Goal: Check status: Check status

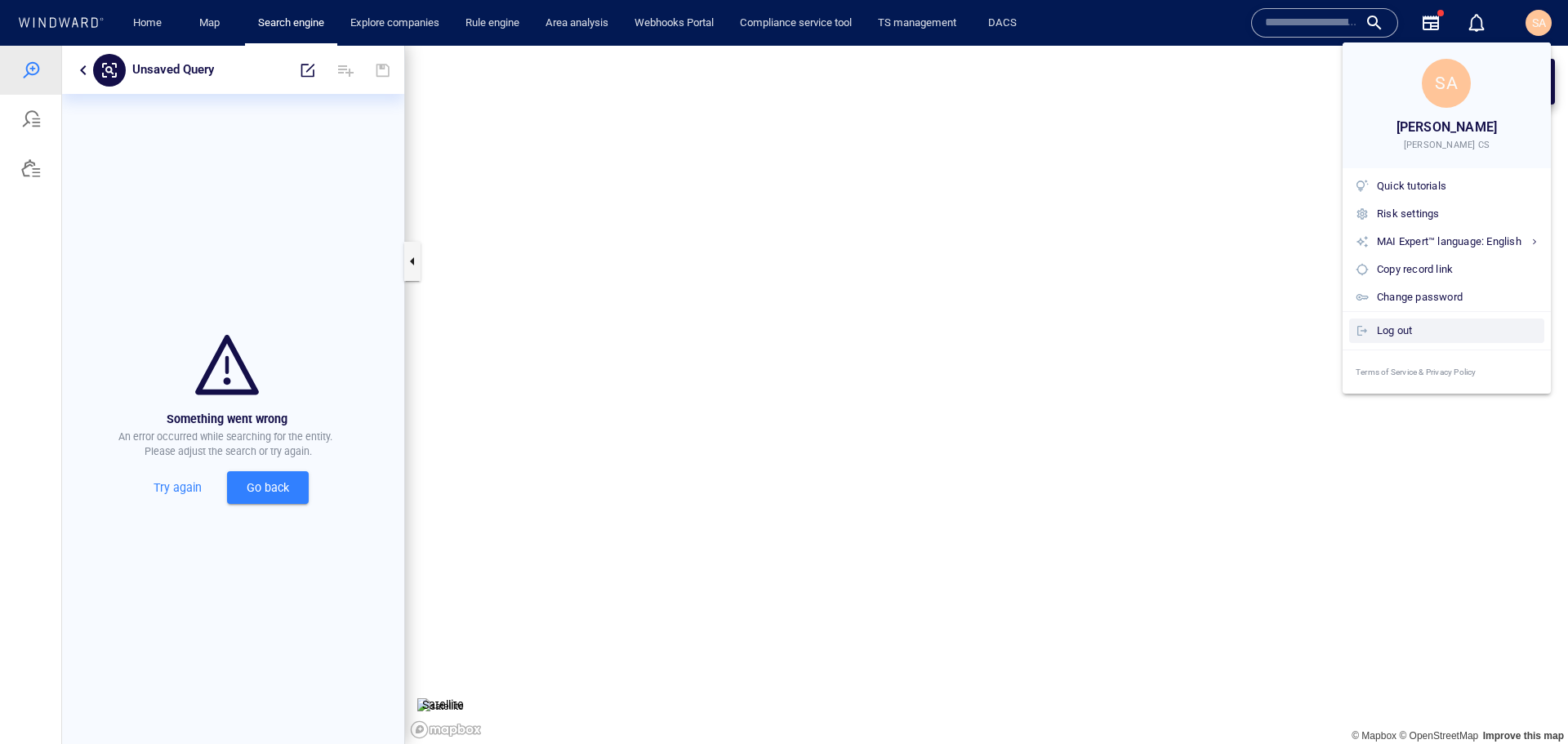
click at [1393, 332] on div "Log out" at bounding box center [1458, 331] width 161 height 18
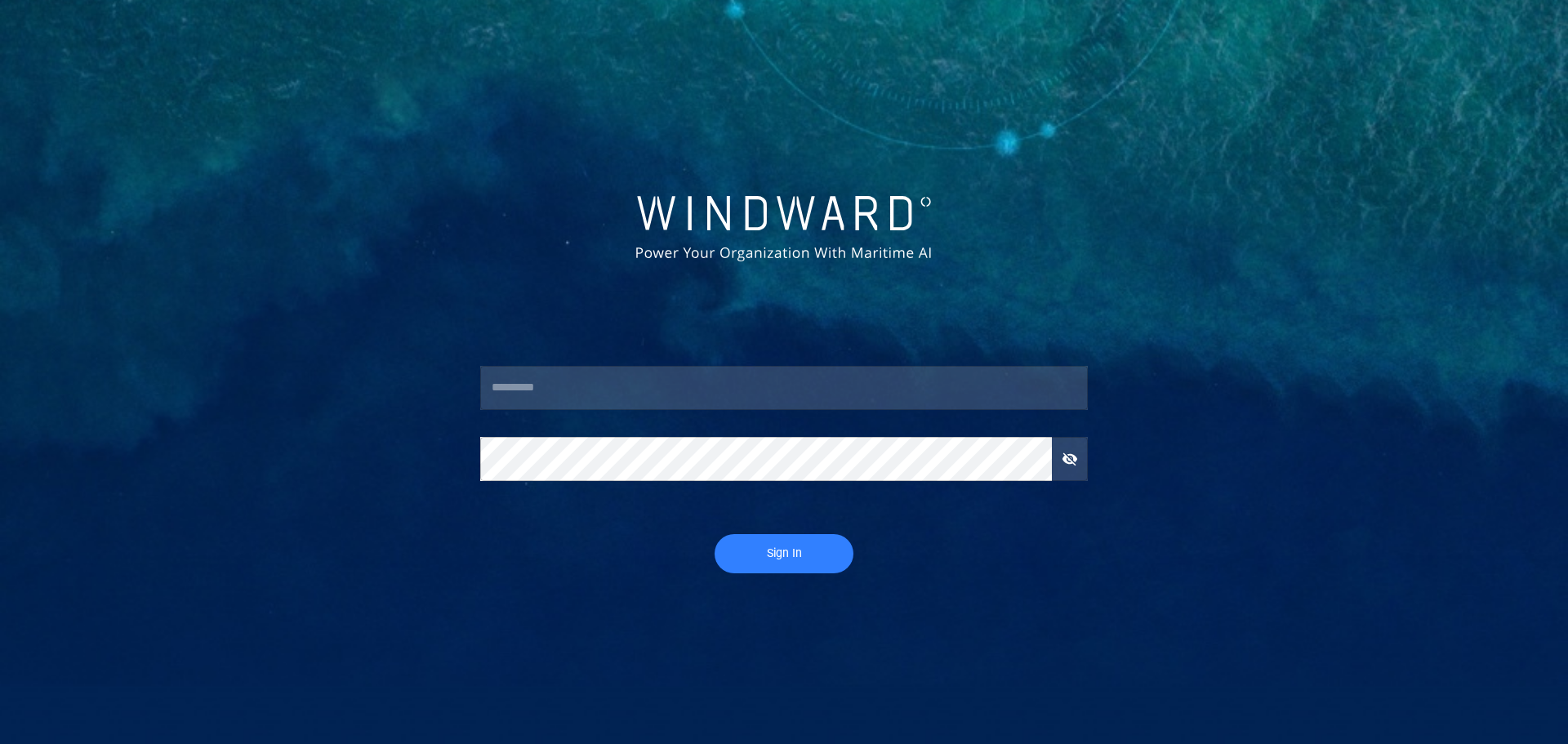
click at [593, 377] on input "text" at bounding box center [784, 387] width 608 height 44
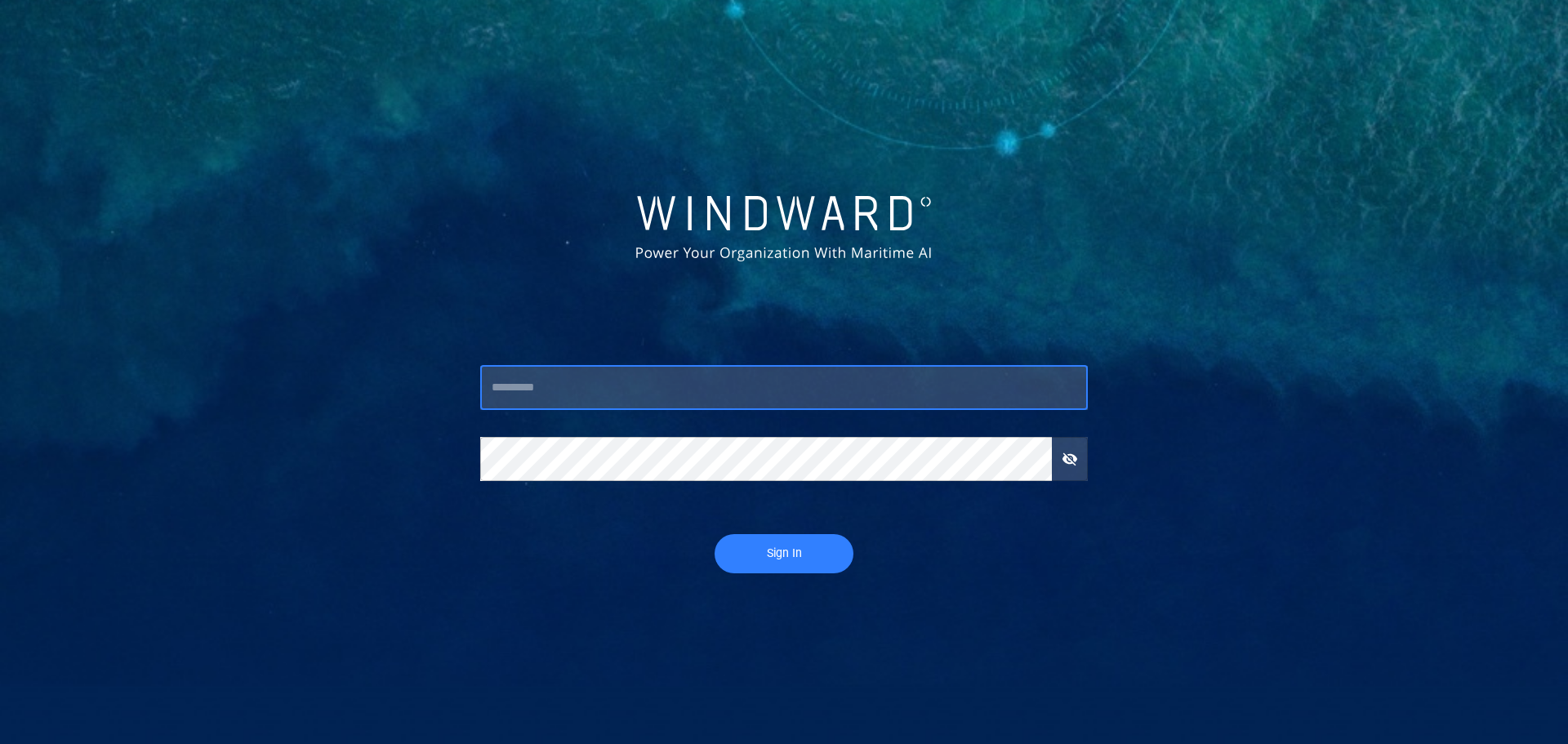
type input "**********"
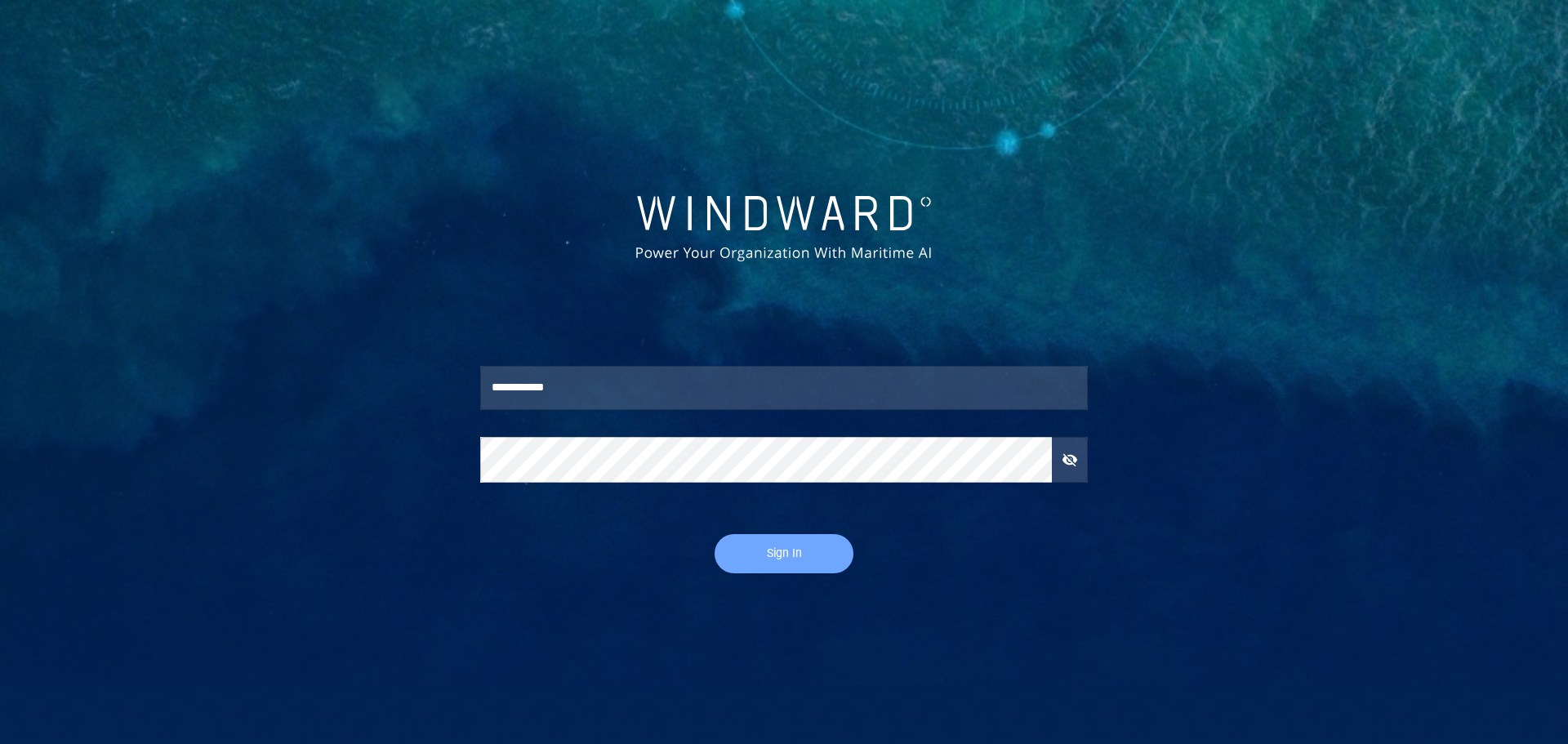
click at [791, 552] on span "Sign In" at bounding box center [784, 553] width 106 height 21
